Goal: Navigation & Orientation: Understand site structure

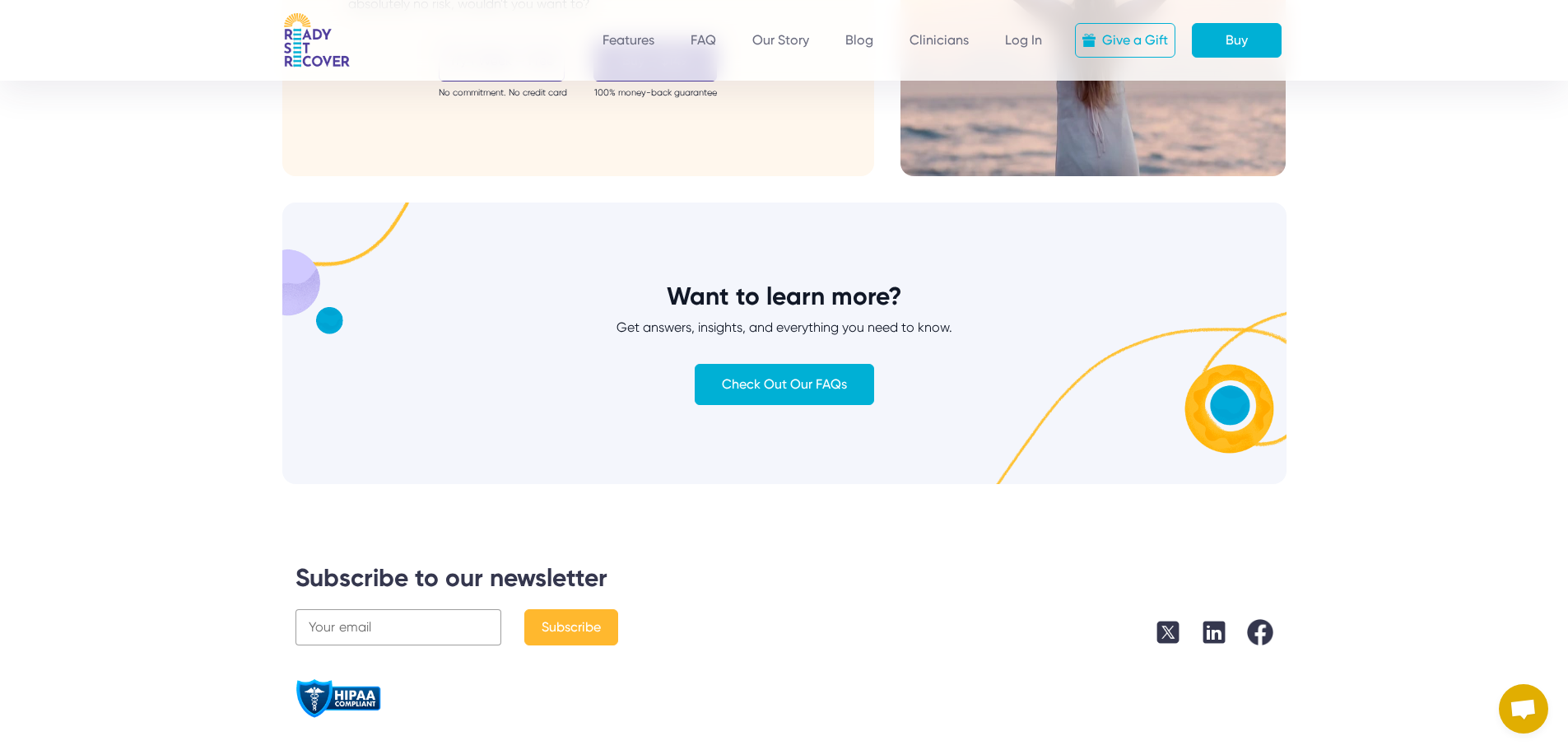
scroll to position [6193, 0]
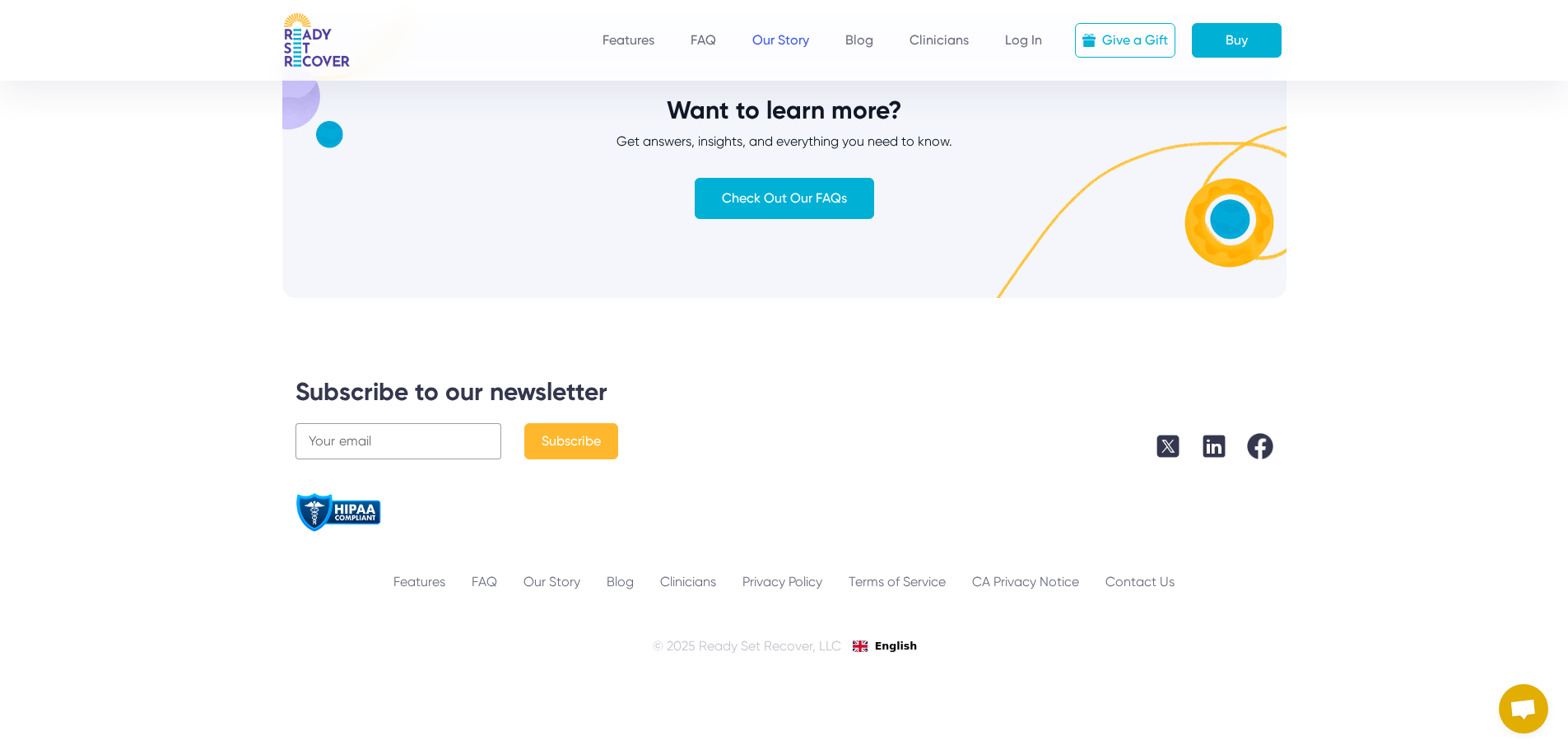
click at [771, 32] on link "Our Story" at bounding box center [781, 39] width 57 height 16
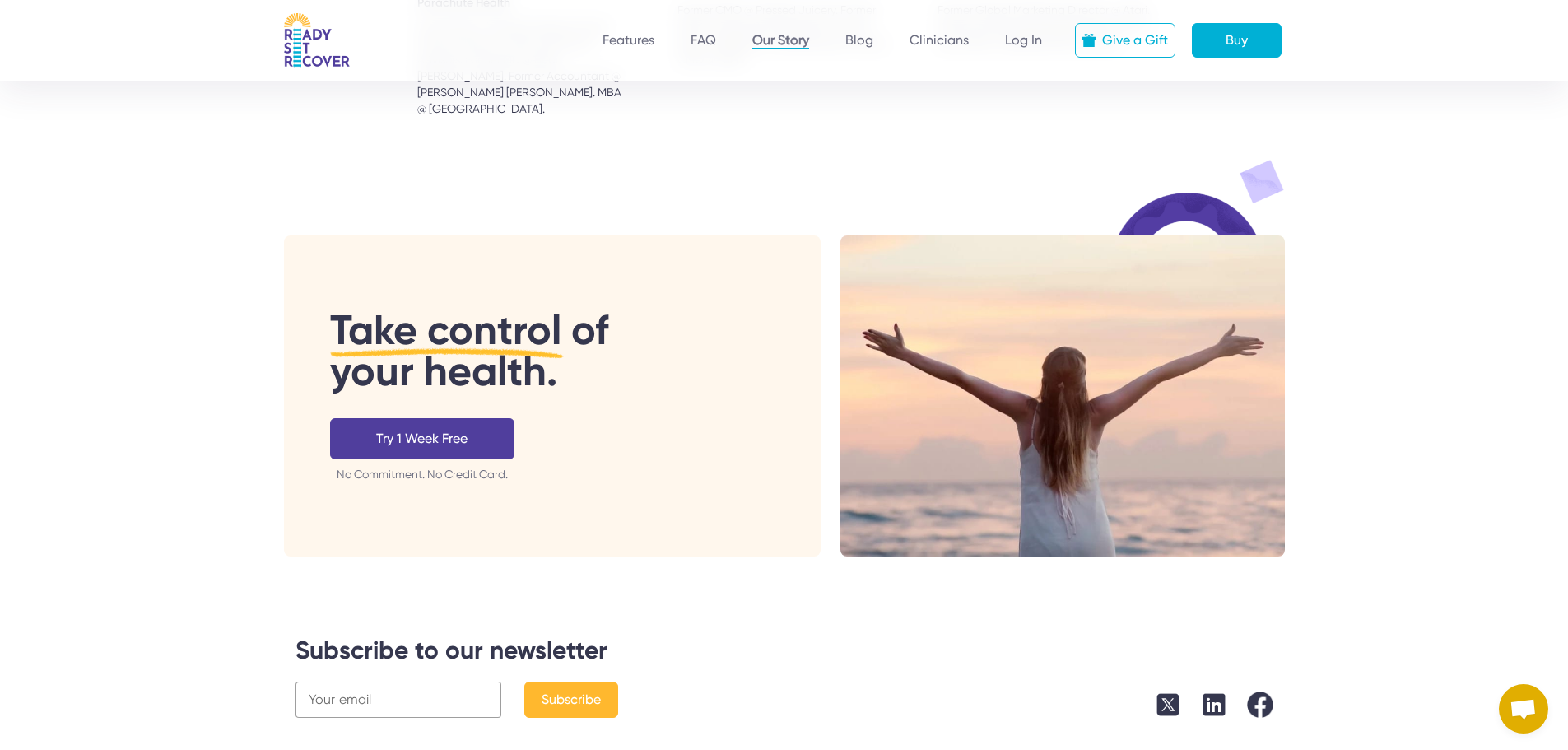
scroll to position [3210, 0]
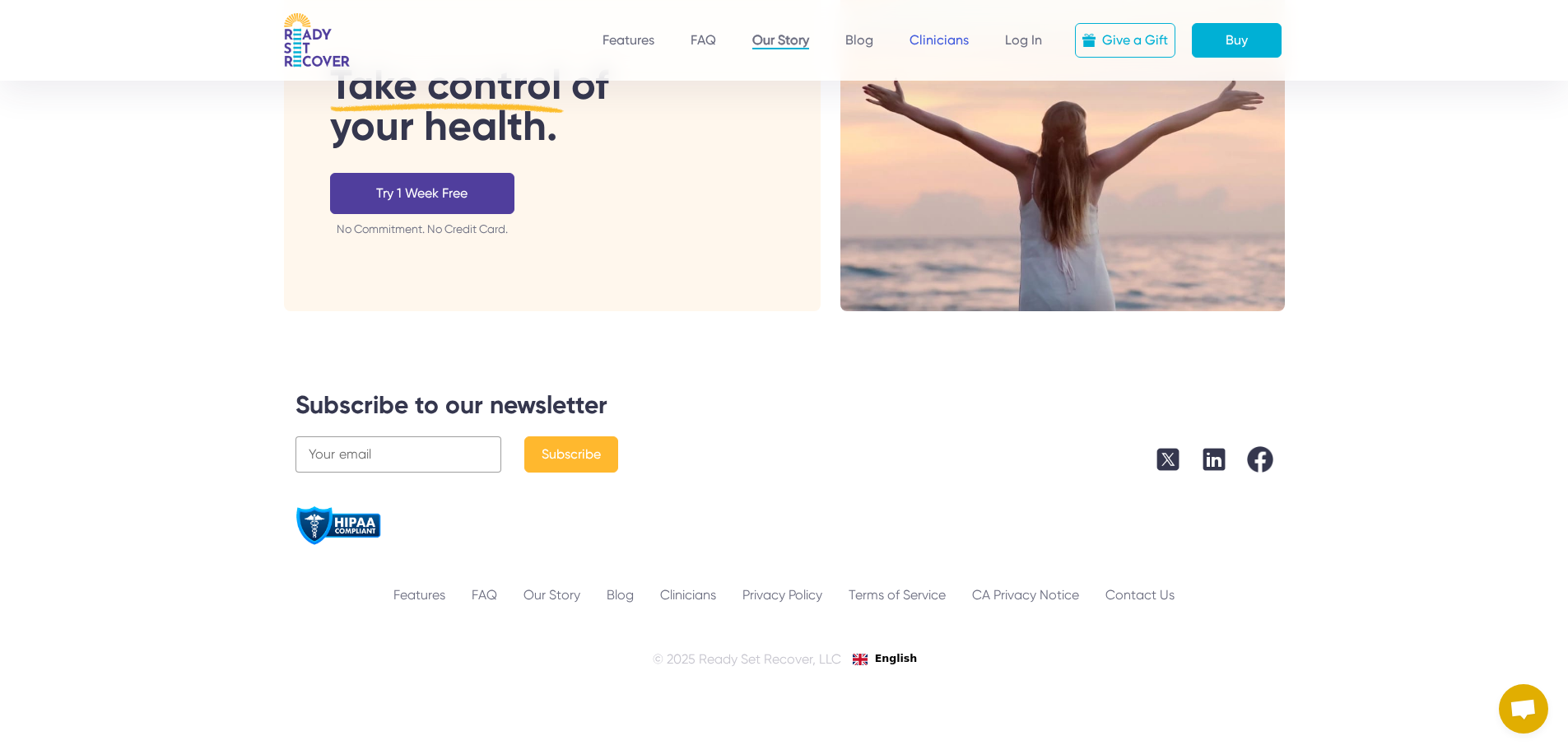
click at [912, 43] on link "Clinicians" at bounding box center [939, 39] width 59 height 16
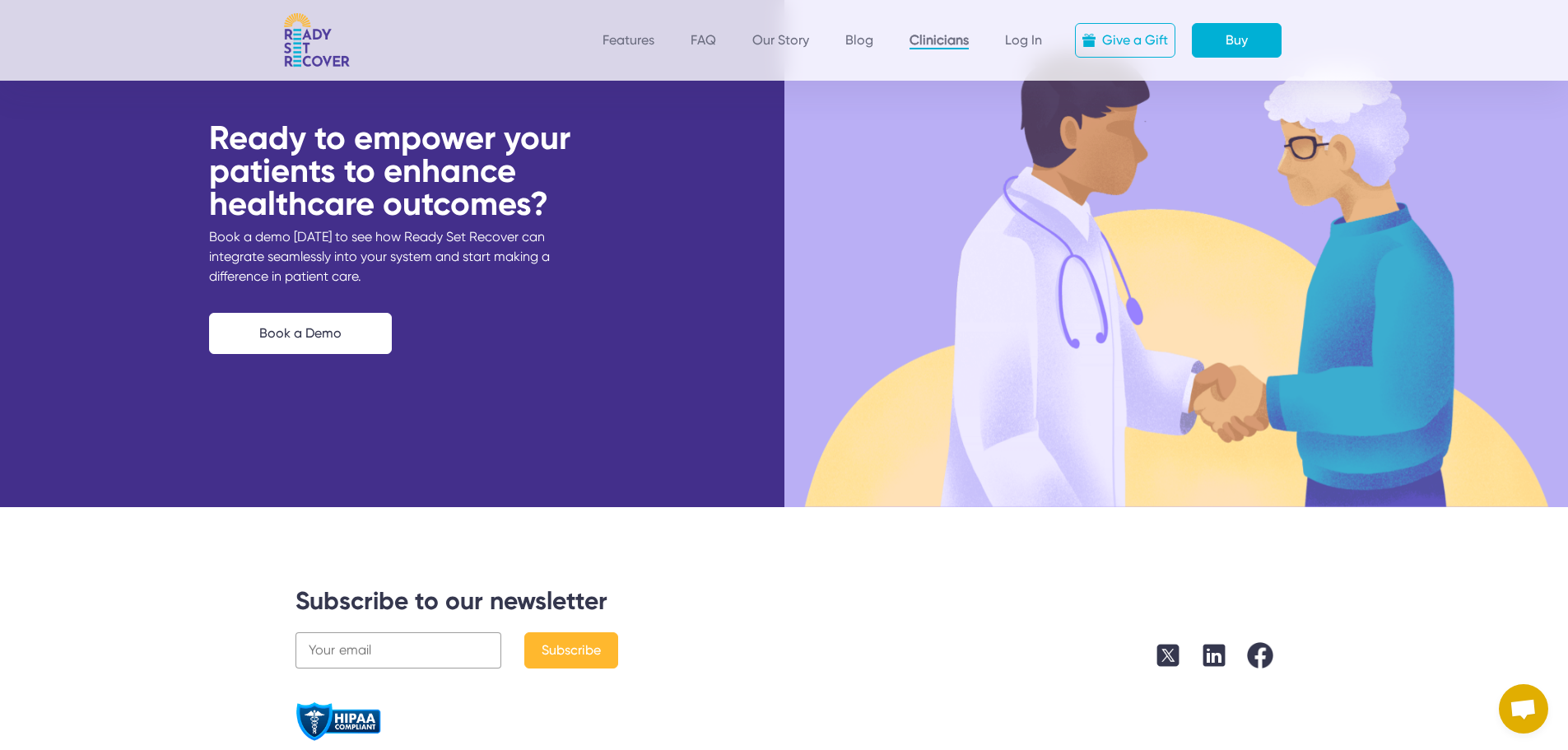
scroll to position [4576, 0]
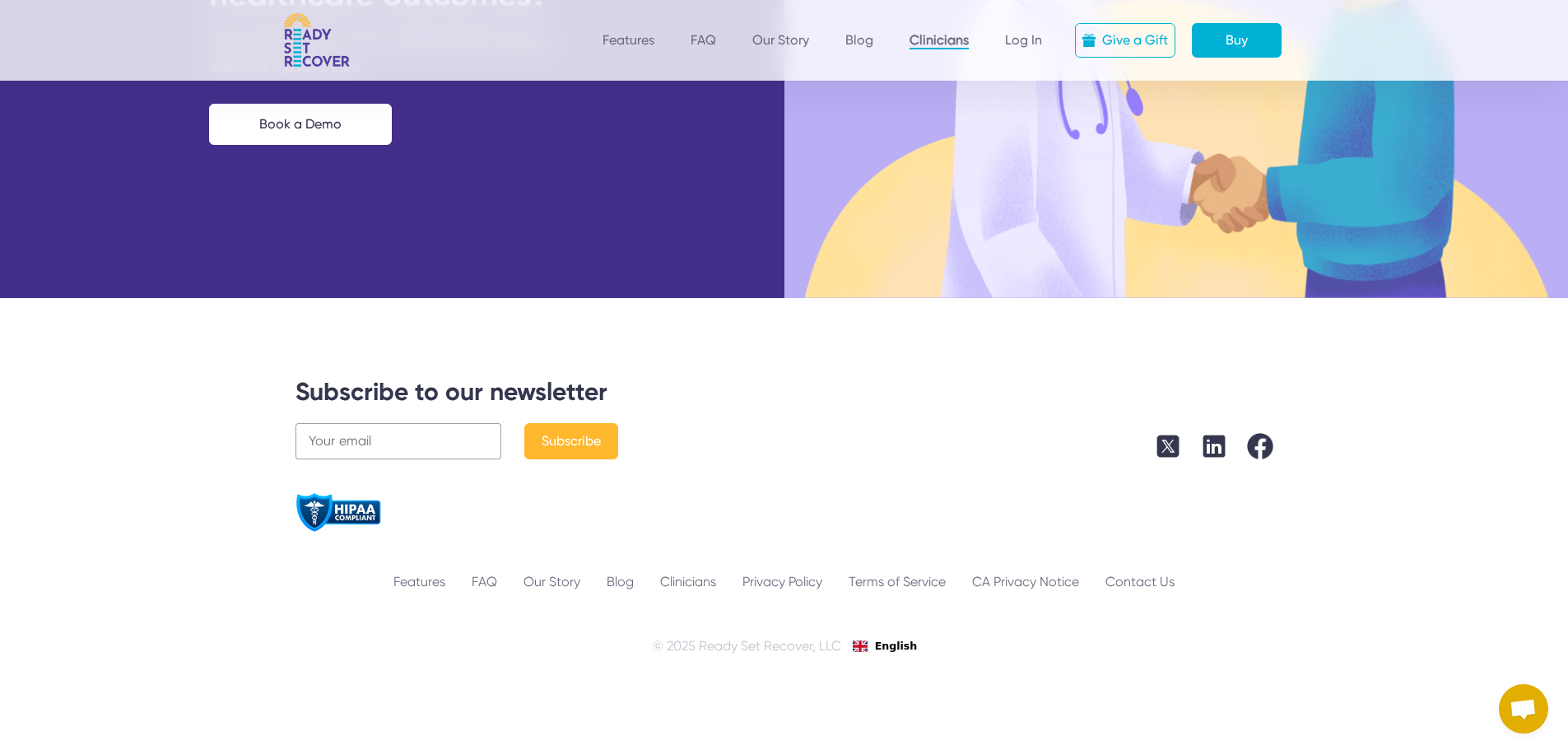
click at [279, 39] on link at bounding box center [317, 40] width 85 height 54
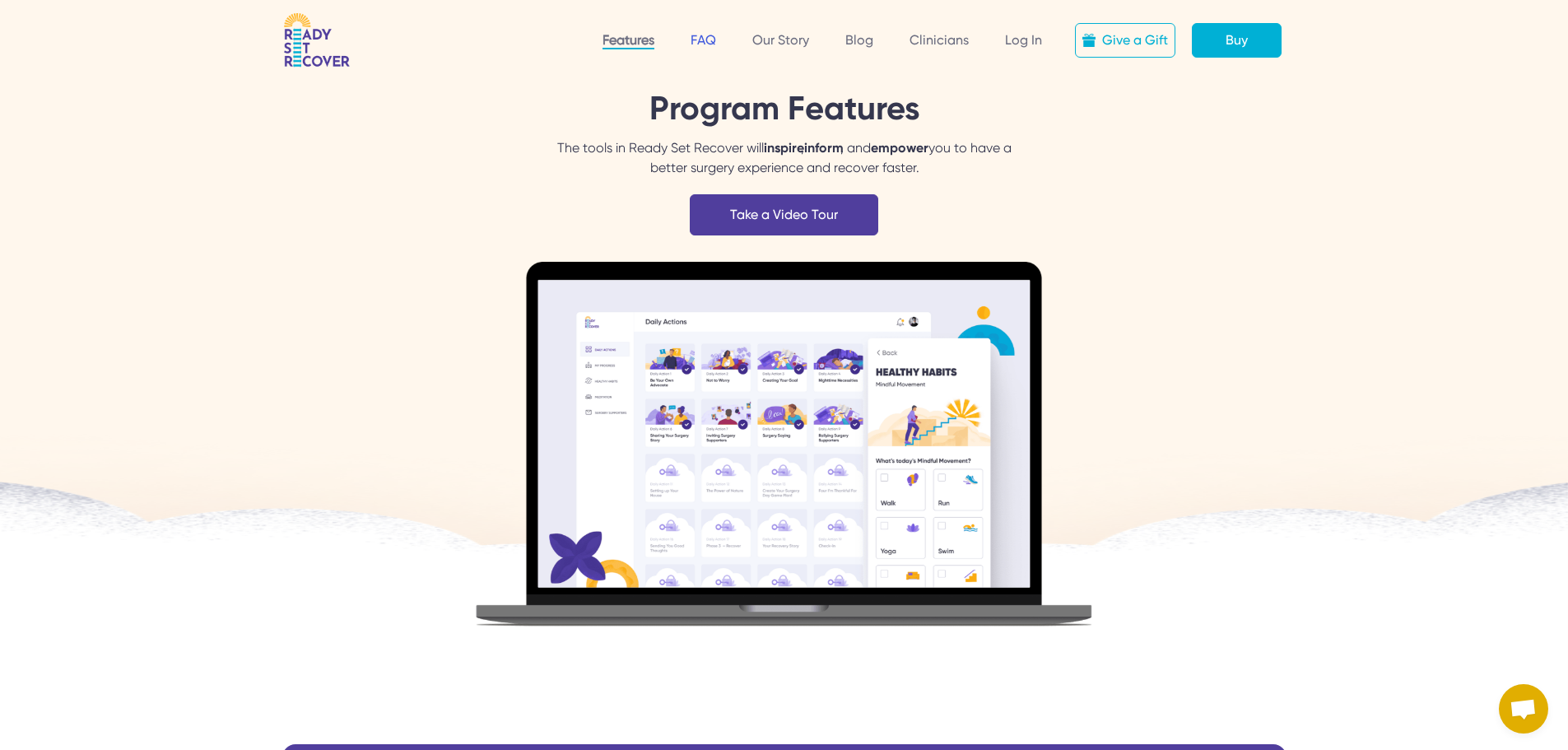
click at [702, 36] on link "FAQ" at bounding box center [703, 39] width 26 height 16
